Goal: Task Accomplishment & Management: Complete application form

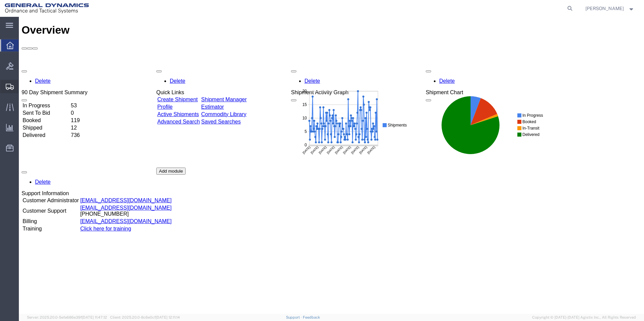
click at [0, 0] on span "Create Shipment" at bounding box center [0, 0] width 0 height 0
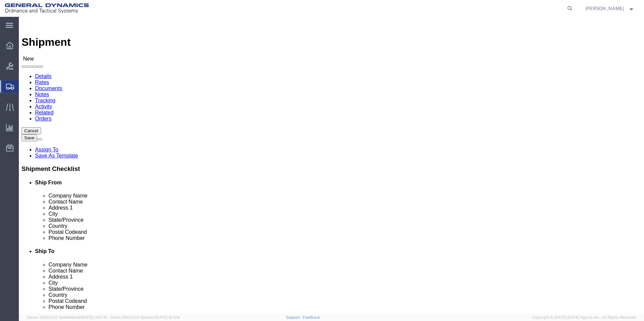
select select
select select "310"
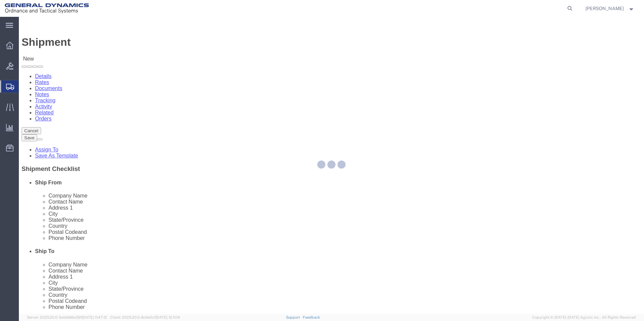
select select "PA"
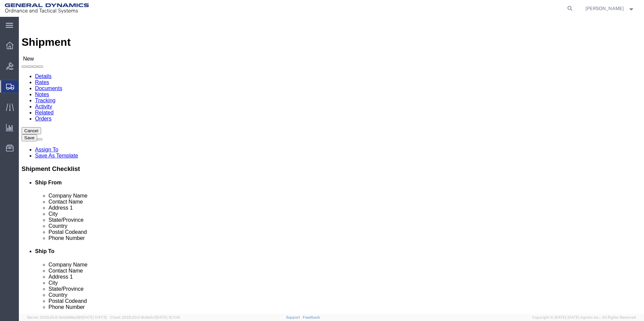
drag, startPoint x: 133, startPoint y: 112, endPoint x: -11, endPoint y: 77, distance: 148.2
click html "Shipment New Details Rates Documents Notes Tracking Activity Related Orders Can…"
type input "REDLPAHIG0"
click input "text"
type input "b"
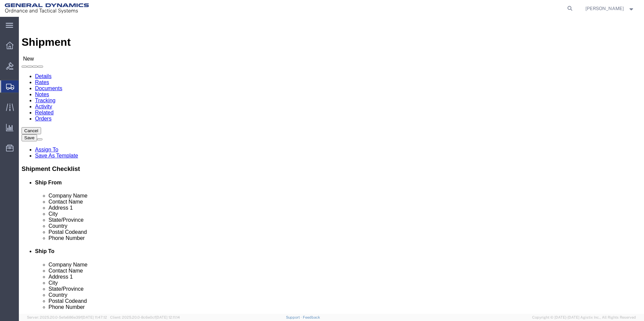
type input "[PERSON_NAME]"
click div "Location GD-OTS Red Lion My Profile Location GD-OTS [GEOGRAPHIC_DATA] (Commerce…"
click input "text"
type input "BUILDING 1"
click input "text"
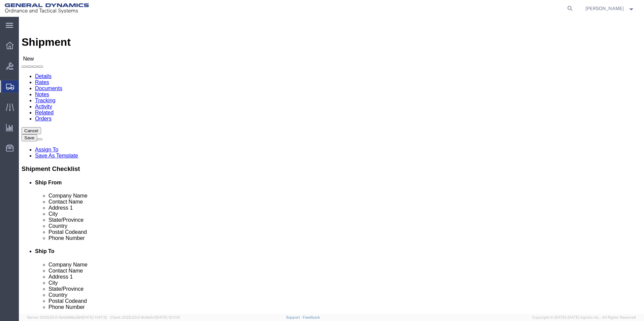
type input "[EMAIL_ADDRESS][DOMAIN_NAME]"
click input "text"
type input "SUBC"
click p "- SUBCOM - ([PERSON_NAME]) [STREET_ADDRESS][PERSON_NAME]"
select select "NH"
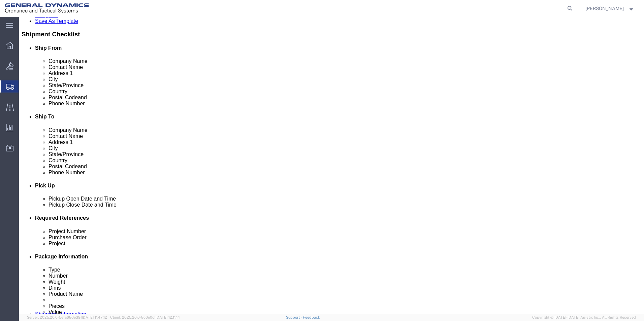
type input "SUBCOM"
click div "[DATE] 2:00 PM"
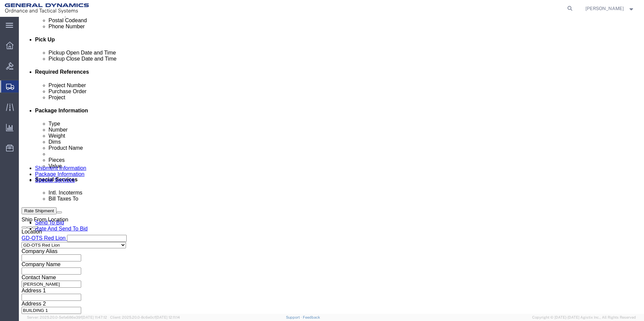
click input "4:00 PM"
type input "4:30 PM"
click button "Apply"
click input "text"
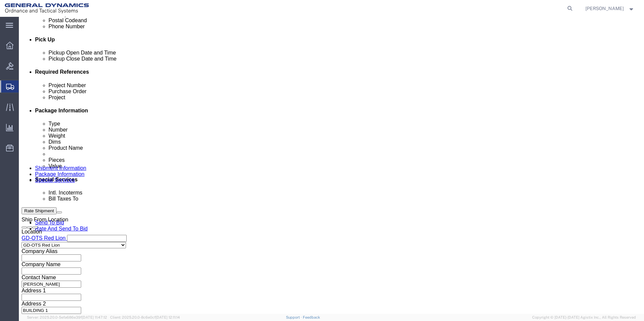
type input "64509-900"
click input "text"
type input "109671"
click input "text"
type input "64509-900"
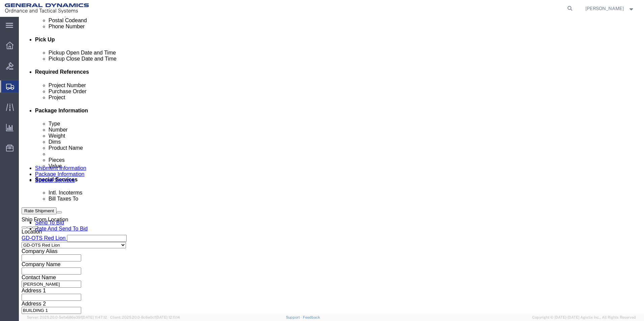
click button "Continue"
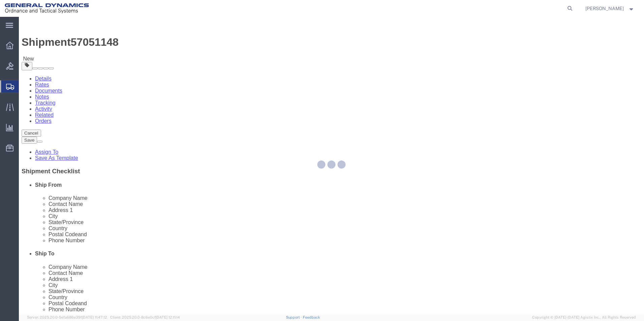
select select "CBOX"
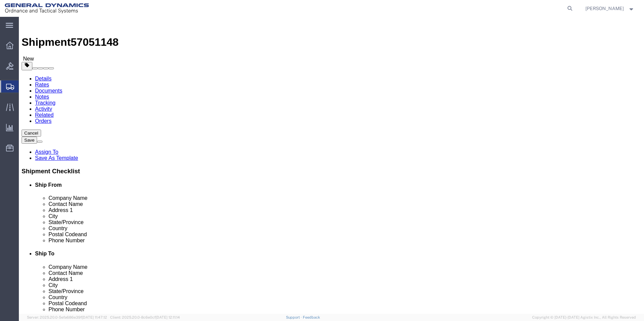
click input "text"
type input "8"
click input "text"
type input "8"
click input "text"
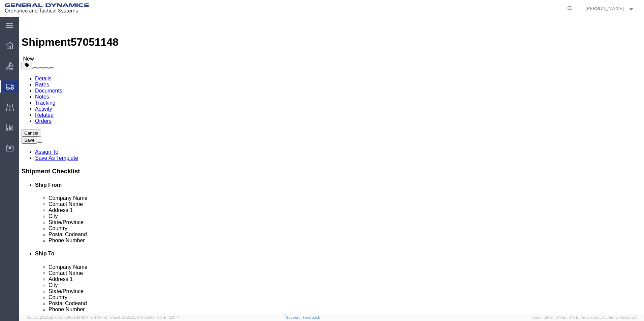
type input "8"
drag, startPoint x: 96, startPoint y: 153, endPoint x: 87, endPoint y: 149, distance: 9.9
click div "Package Type Select Bale(s) Basket(s) Bolt(s) Bottle(s) Buckets Bulk Bundle(s) …"
type input "2.00"
click link "Add Content"
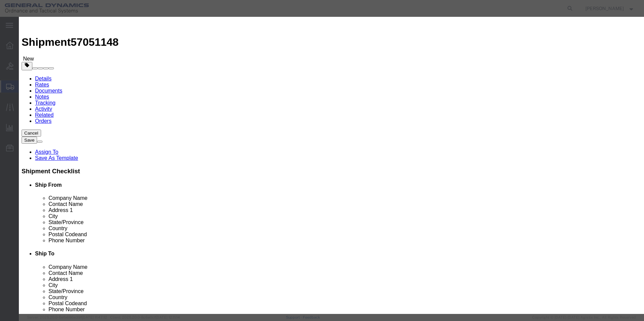
click input "text"
type input "CHASSIS TOSA LASER eBU"
click div "Commodity library"
drag, startPoint x: 139, startPoint y: 58, endPoint x: 134, endPoint y: 58, distance: 5.4
click div "Product Name CHASSIS TOSA LASER eBU CHASSIS TOSA LASER eBU Pieces 0 Select Bag …"
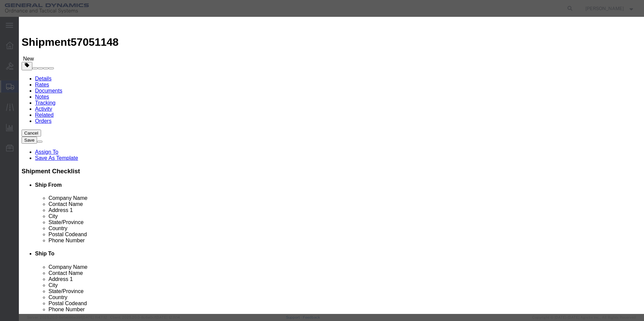
type input "10"
click input "text"
type input "100"
click div "Commodity library Product Name CHASSIS TOSA LASER eBU CHASSIS TOSA LASER eBU Pi…"
click button "Save & Close"
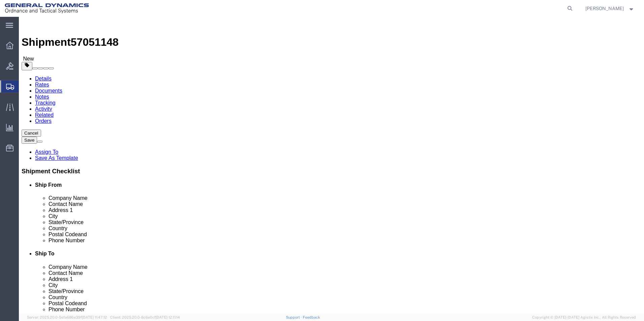
click button "Continue"
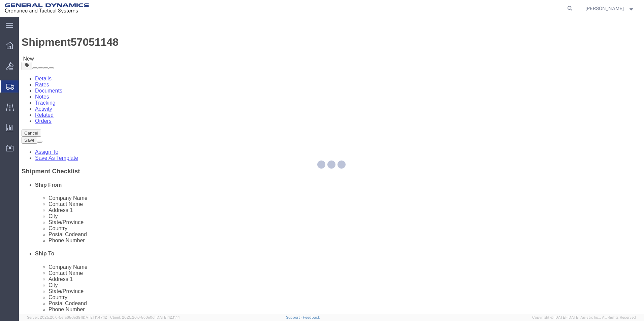
select select
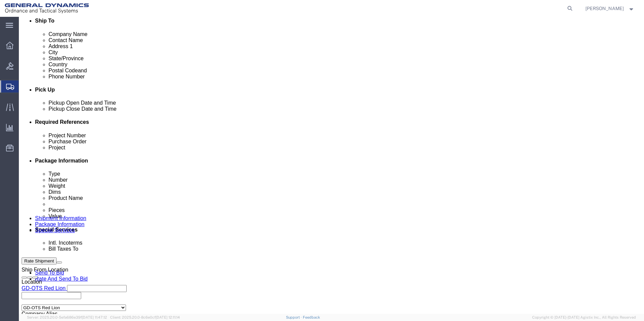
scroll to position [236, 0]
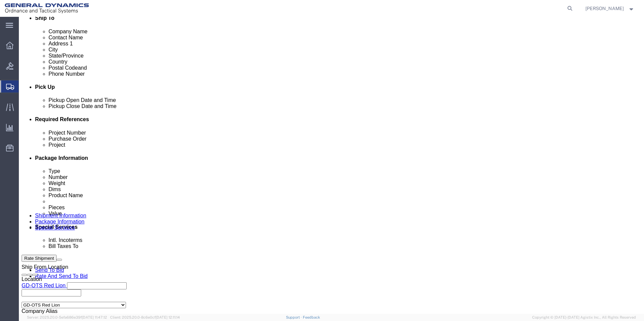
click select "Select Recipient Account Sender/Shipper Third Party Account"
select select "RCPN"
click select "Select Recipient Account Sender/Shipper Third Party Account"
type input "SUBCOM"
type input "[STREET_ADDRESS][PERSON_NAME]"
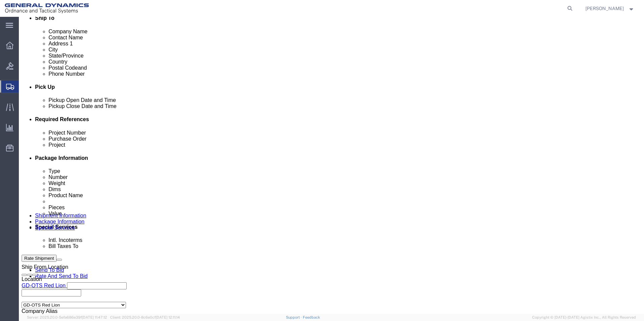
select select "US"
select select "NH"
type input "[PHONE_NUMBER]"
type input "[PERSON_NAME]"
type input "NEWINGTON"
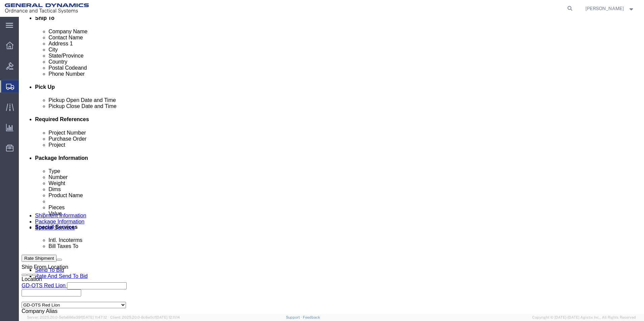
type input "03801"
click select "Select DHL FedEx Express UPS"
select select "FedEx Express"
click select "Select DHL FedEx Express UPS"
click input "text"
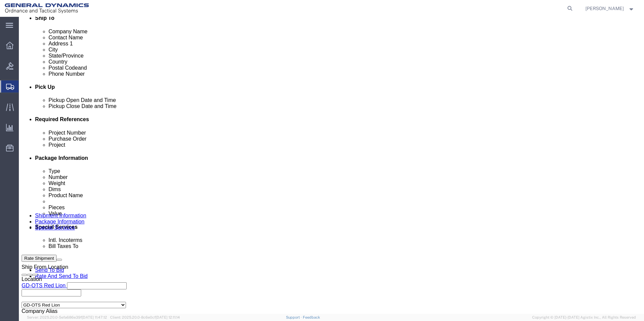
type input "003105903"
click button "Rate Shipment"
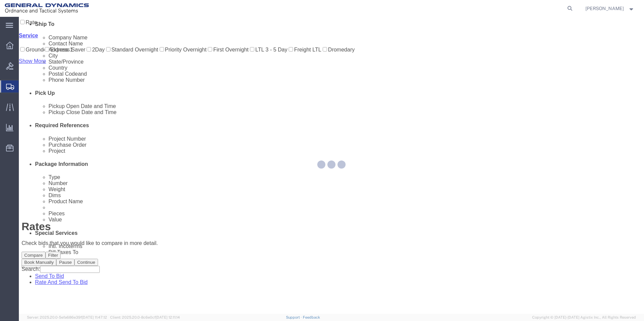
scroll to position [0, 0]
